Goal: Information Seeking & Learning: Understand process/instructions

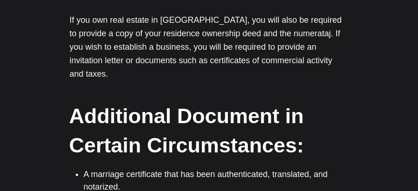
scroll to position [2798, 0]
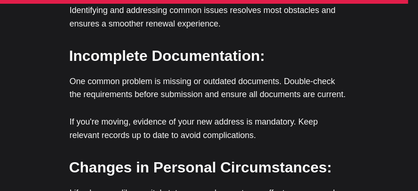
scroll to position [2280, 0]
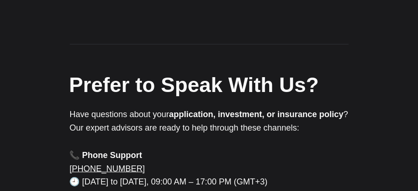
scroll to position [190, 0]
